Goal: Task Accomplishment & Management: Manage account settings

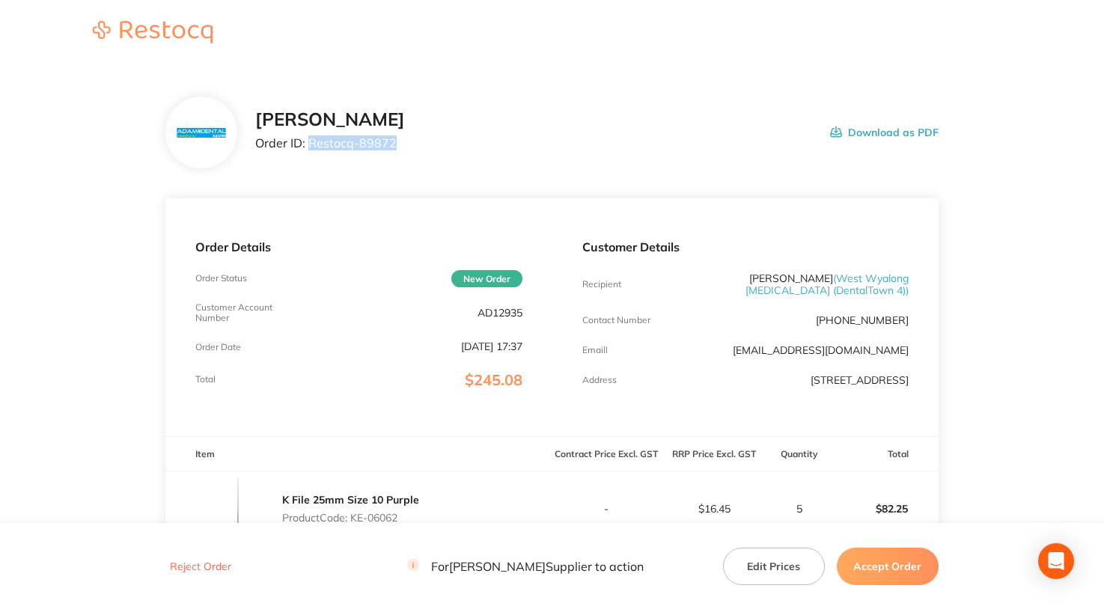
drag, startPoint x: 308, startPoint y: 146, endPoint x: 475, endPoint y: 149, distance: 166.2
click at [475, 149] on div "[PERSON_NAME] Order ID: Restocq- 89872 Download as PDF" at bounding box center [597, 132] width 684 height 46
copy p "Restocq- 89872"
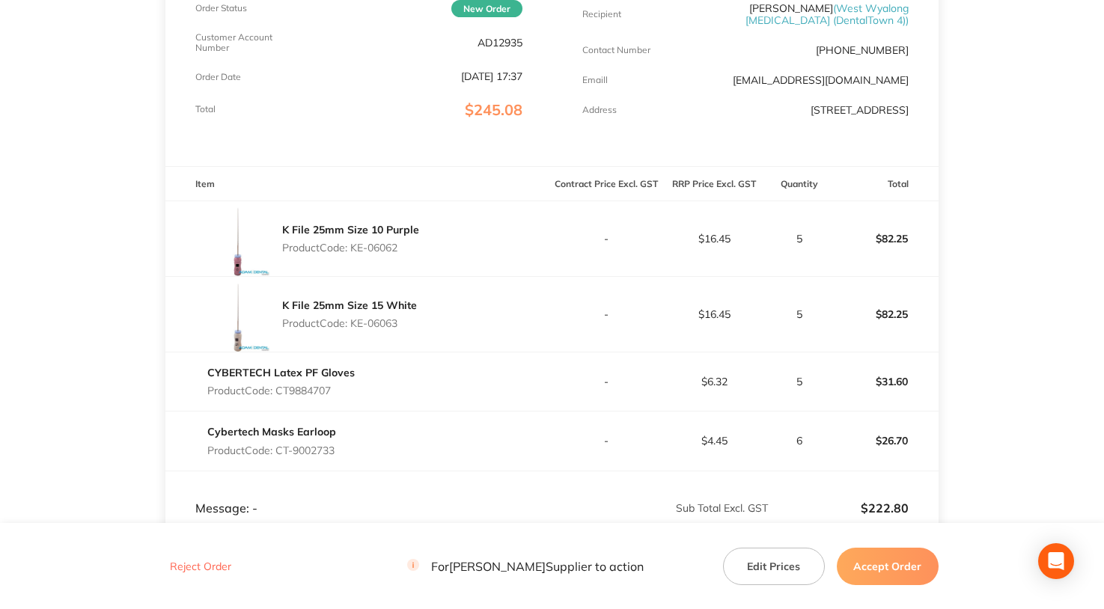
scroll to position [299, 0]
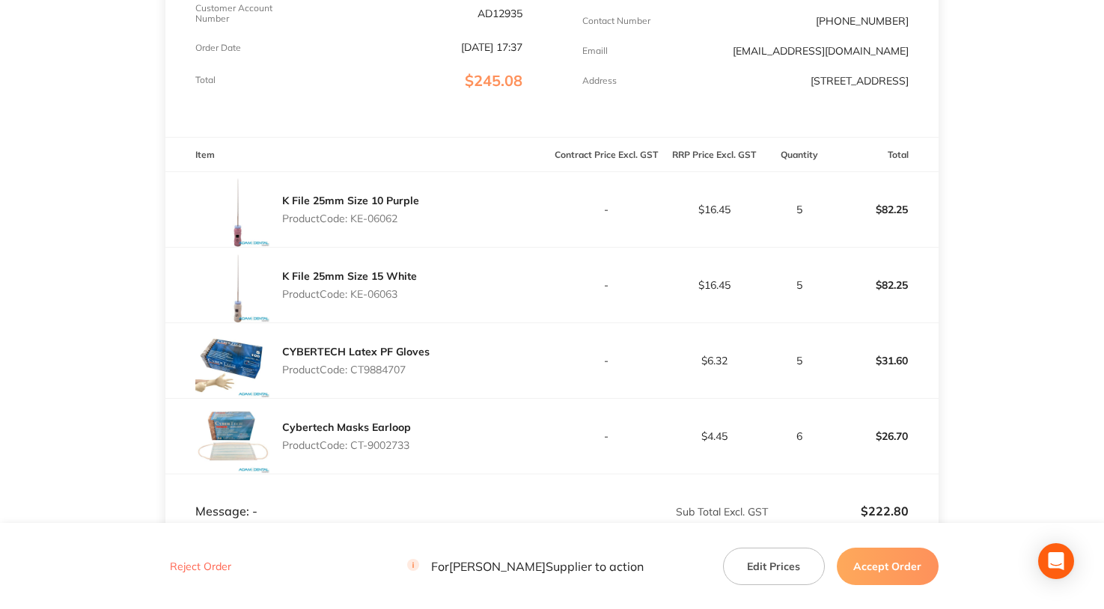
click at [368, 369] on p "Product Code: CT9884707" at bounding box center [355, 370] width 147 height 12
copy p "CT9884707"
drag, startPoint x: 354, startPoint y: 447, endPoint x: 427, endPoint y: 445, distance: 72.7
click at [427, 445] on div "Cybertech Masks Earloop Product Code: CT-9002733" at bounding box center [358, 436] width 386 height 75
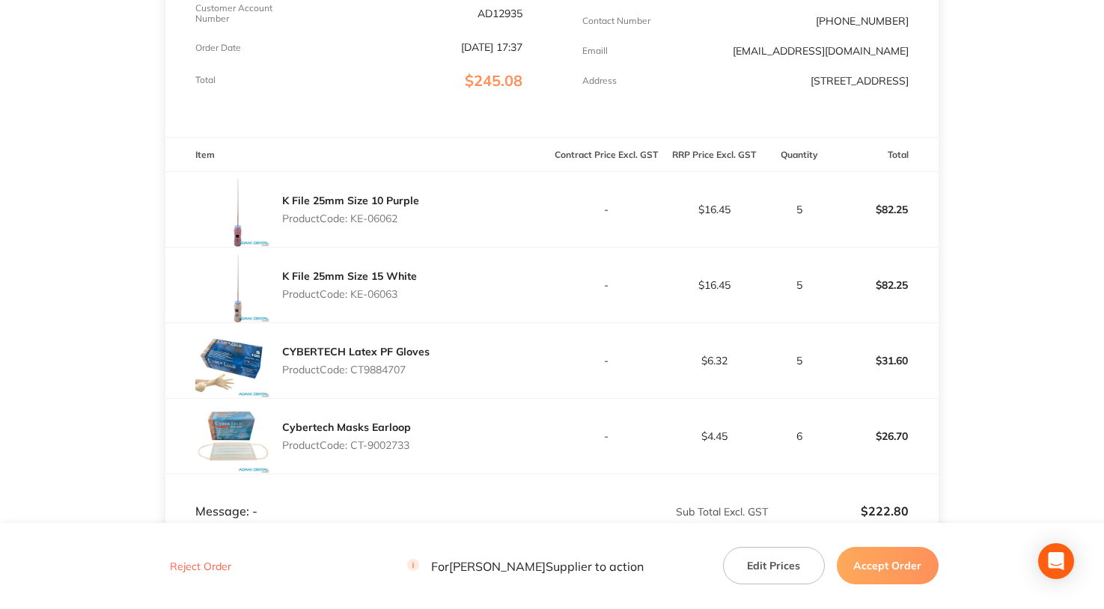
copy p "CT-9002733"
click at [886, 563] on button "Accept Order" at bounding box center [888, 565] width 102 height 37
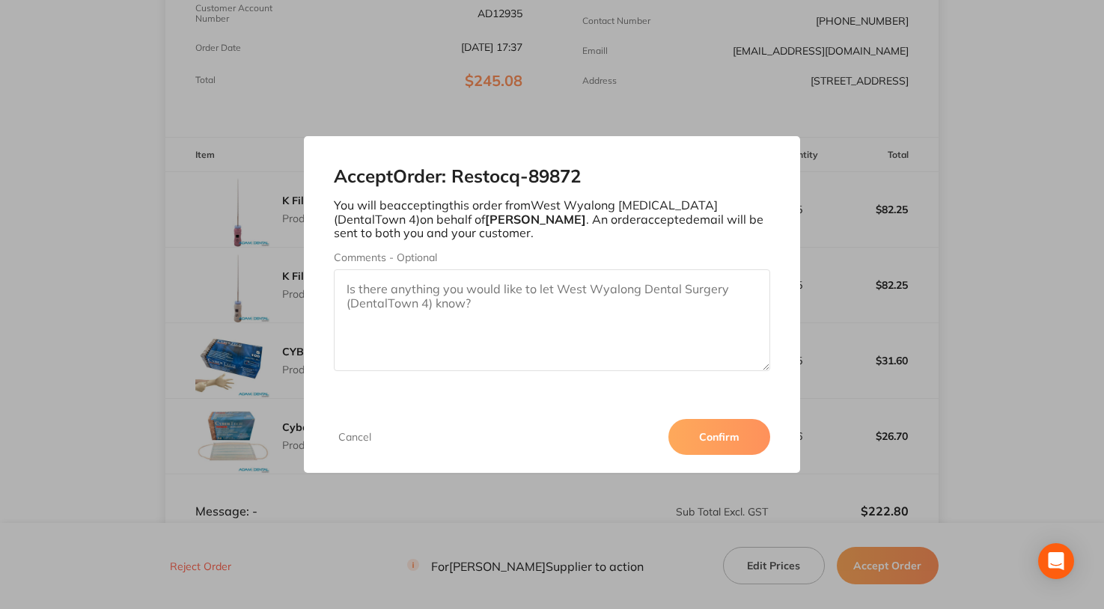
click at [705, 436] on button "Confirm" at bounding box center [720, 437] width 102 height 36
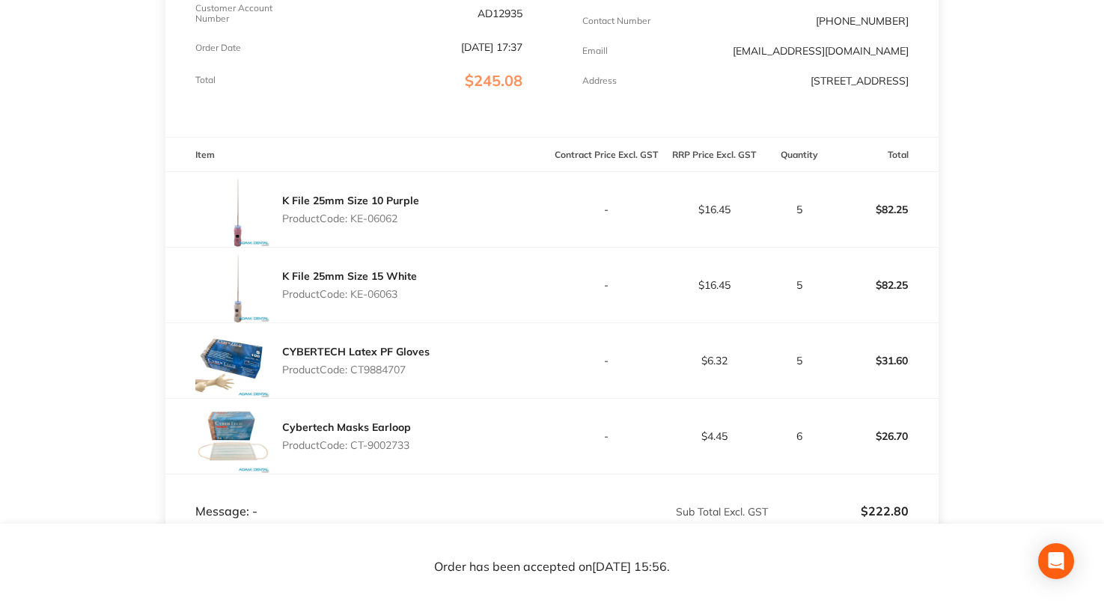
scroll to position [0, 0]
